Goal: Transaction & Acquisition: Purchase product/service

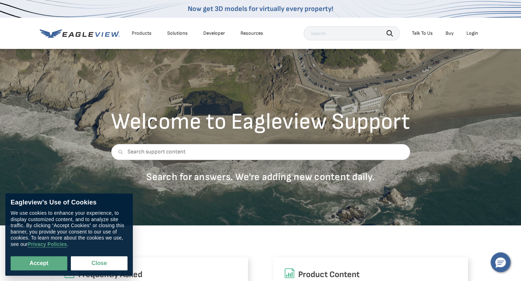
click at [470, 34] on div "Login" at bounding box center [472, 33] width 12 height 6
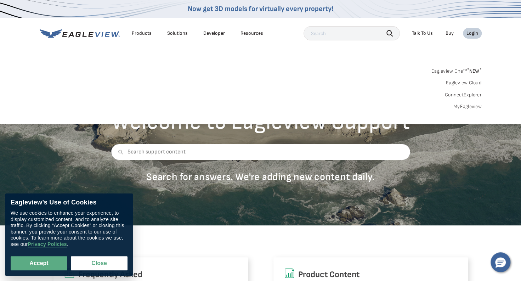
click at [469, 106] on link "MyEagleview" at bounding box center [467, 106] width 28 height 6
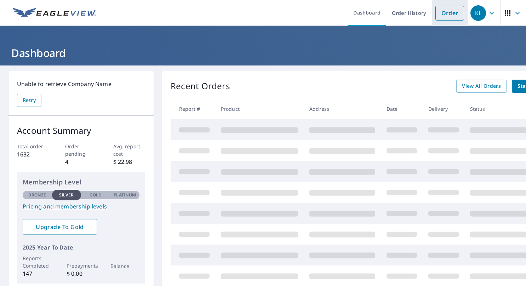
click at [445, 17] on link "Order" at bounding box center [449, 13] width 29 height 15
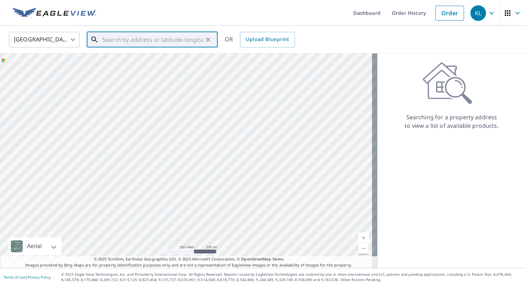
paste input "[STREET_ADDRESS]"
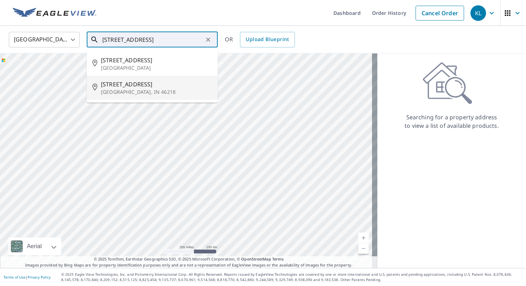
click at [139, 93] on p "[GEOGRAPHIC_DATA], IN 46218" at bounding box center [156, 91] width 111 height 7
type input "[STREET_ADDRESS]"
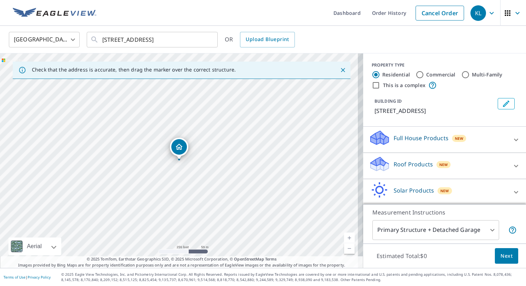
scroll to position [26, 0]
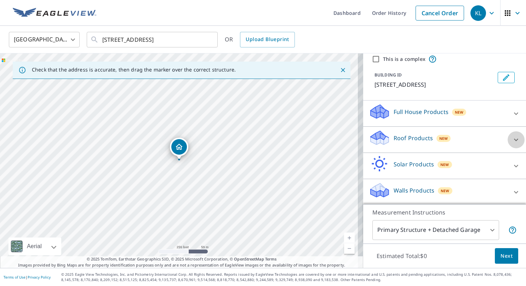
click at [512, 138] on icon at bounding box center [516, 140] width 8 height 8
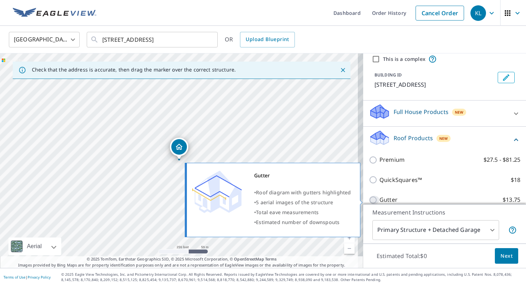
click at [369, 200] on input "Gutter $13.75" at bounding box center [374, 200] width 11 height 8
checkbox input "true"
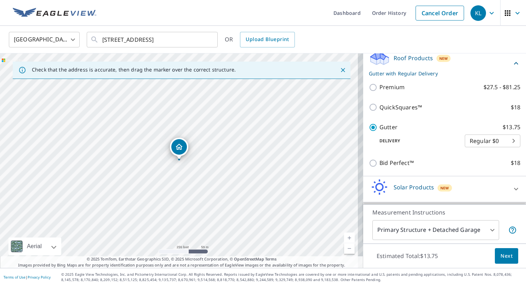
scroll to position [108, 0]
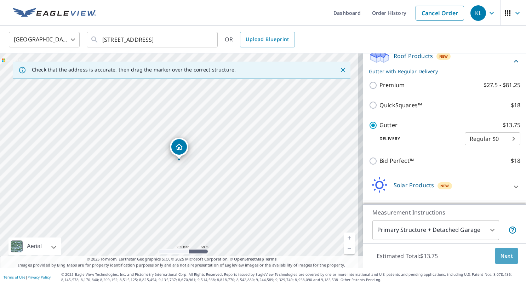
click at [501, 253] on span "Next" at bounding box center [507, 256] width 12 height 9
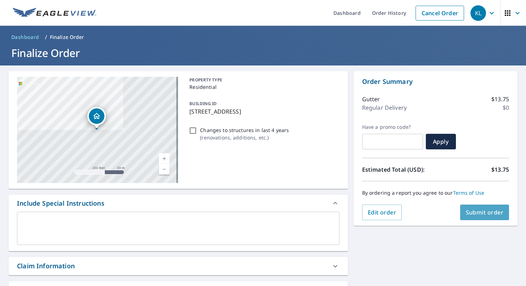
click at [488, 212] on span "Submit order" at bounding box center [485, 212] width 38 height 8
